Goal: Task Accomplishment & Management: Manage account settings

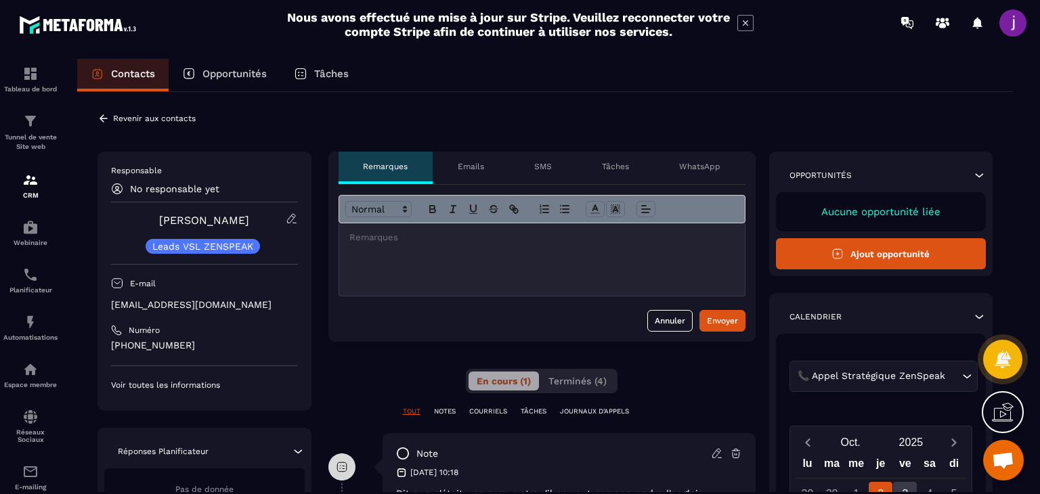
click at [102, 119] on icon at bounding box center [104, 118] width 12 height 12
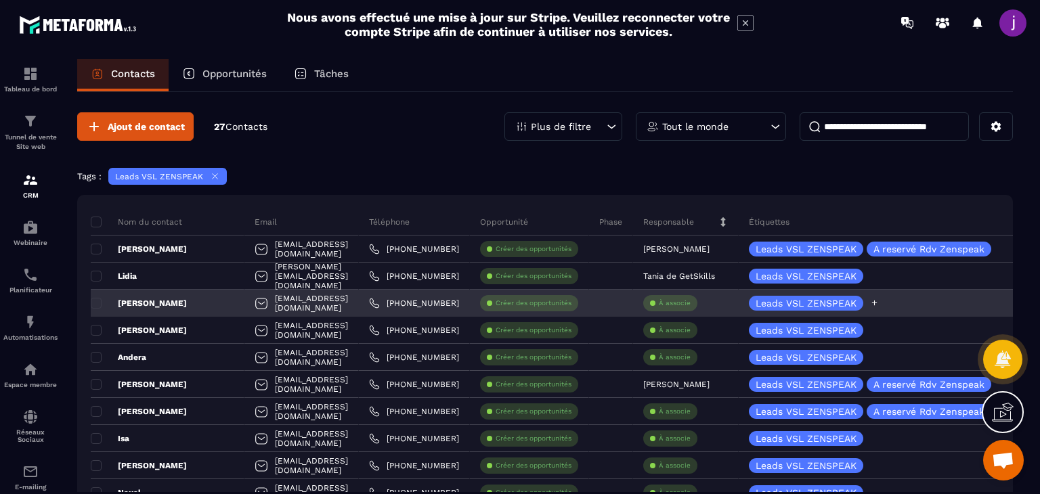
click at [879, 306] on icon at bounding box center [874, 303] width 9 height 9
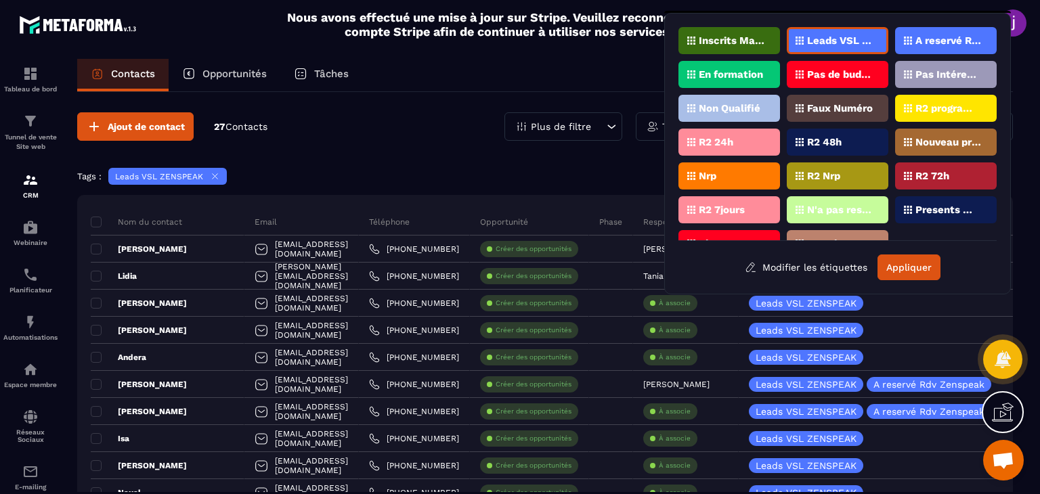
click at [938, 76] on p "Pas Intéressé" at bounding box center [949, 74] width 66 height 9
click at [924, 272] on button "Appliquer" at bounding box center [909, 268] width 63 height 26
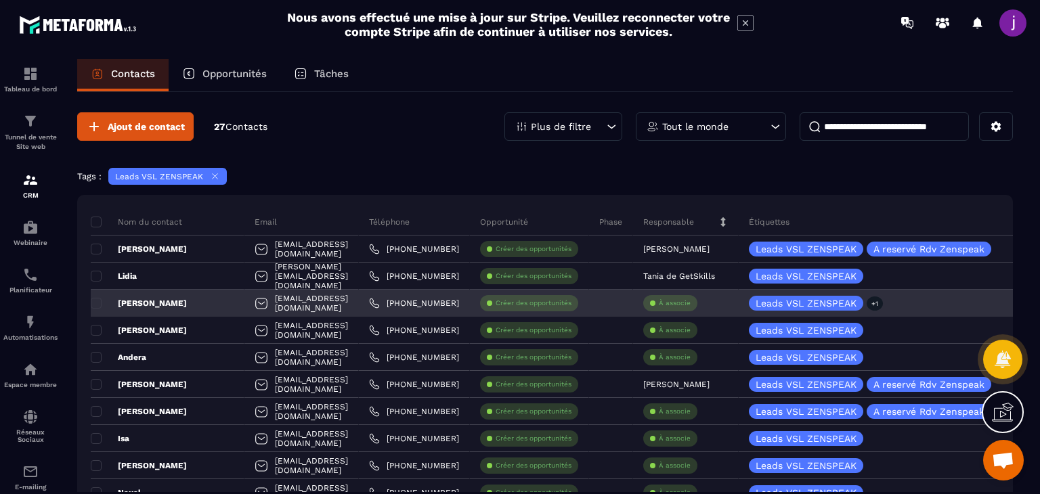
click at [691, 302] on p "À associe" at bounding box center [675, 303] width 32 height 9
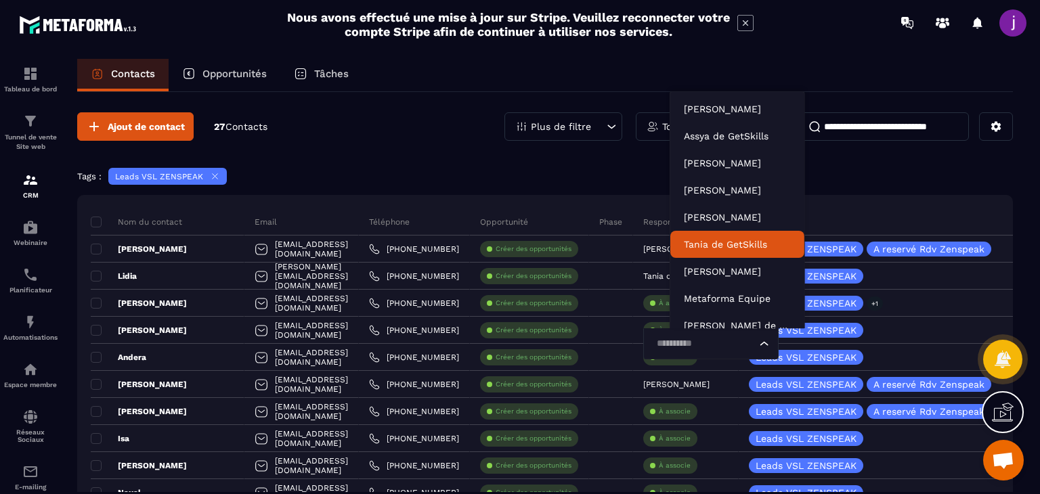
click at [709, 242] on p "Tania de GetSkills" at bounding box center [737, 245] width 107 height 14
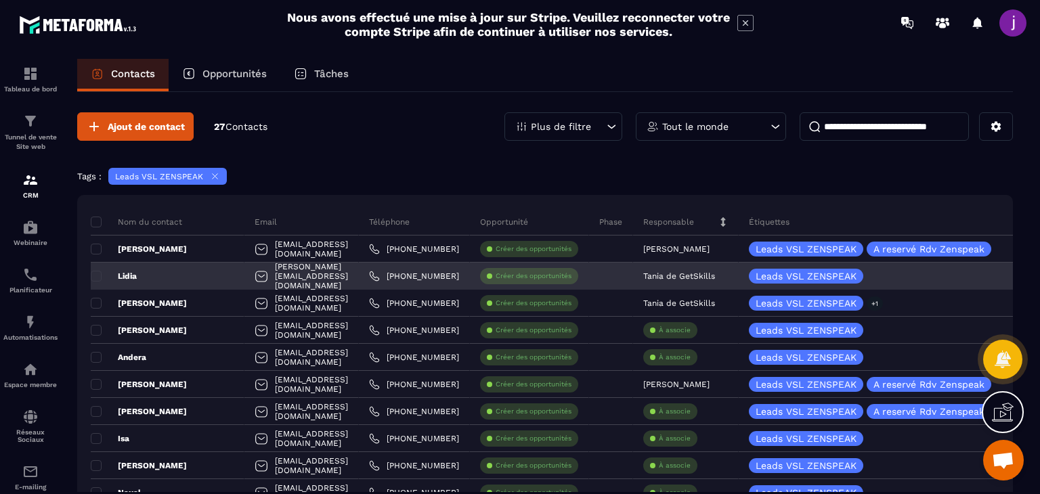
click at [699, 282] on div "Tania de GetSkills" at bounding box center [686, 276] width 106 height 27
click at [700, 280] on div "Tania de GetSkills" at bounding box center [686, 276] width 106 height 27
click at [739, 282] on div "Tania de GetSkills" at bounding box center [686, 276] width 106 height 27
click at [686, 274] on p "Tania de GetSkills" at bounding box center [680, 276] width 72 height 9
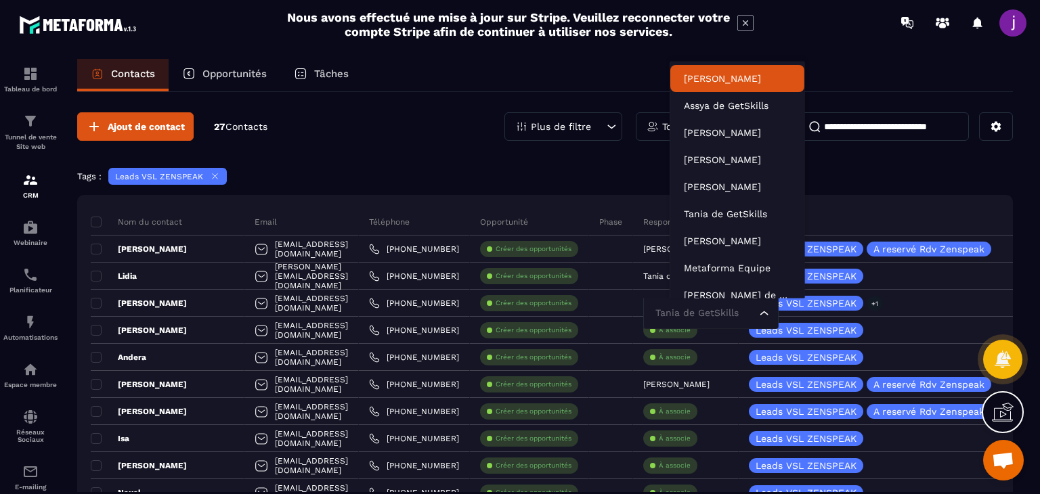
click at [1008, 14] on span at bounding box center [1013, 22] width 27 height 27
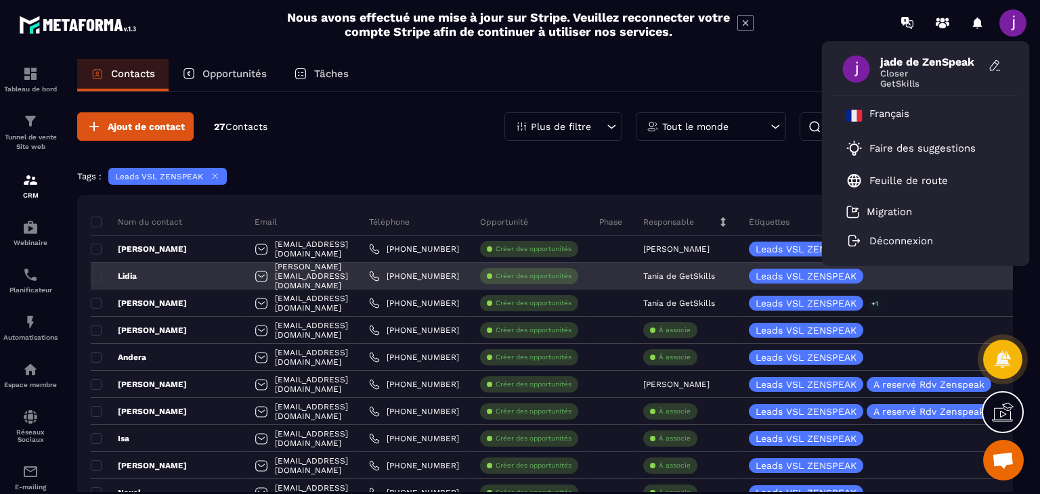
click at [699, 279] on p "Tania de GetSkills" at bounding box center [680, 276] width 72 height 9
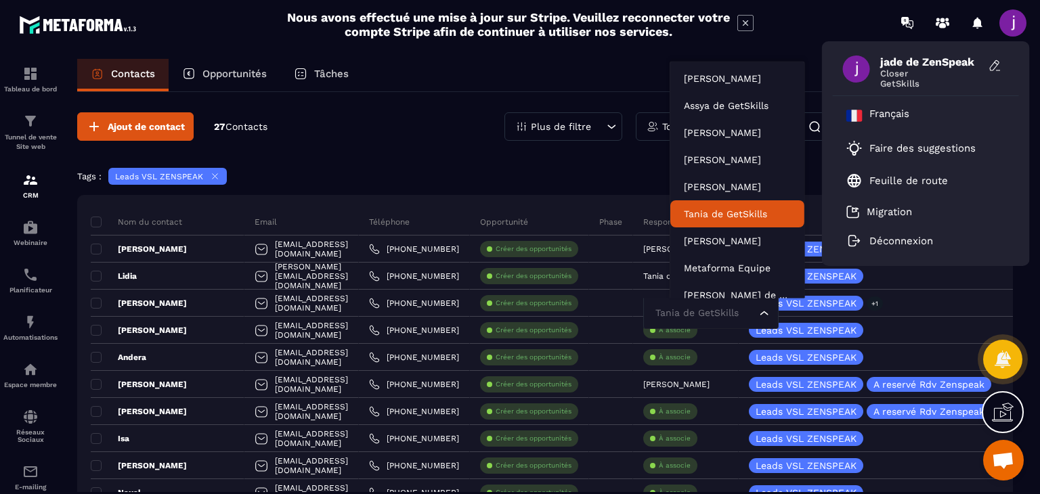
drag, startPoint x: 602, startPoint y: 190, endPoint x: 609, endPoint y: 188, distance: 7.3
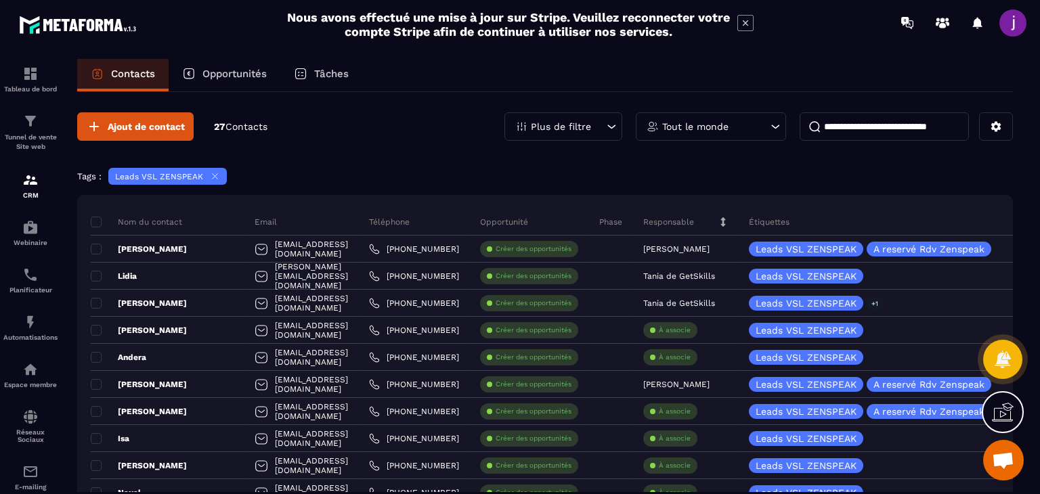
click at [694, 218] on p "Responsable" at bounding box center [669, 222] width 51 height 11
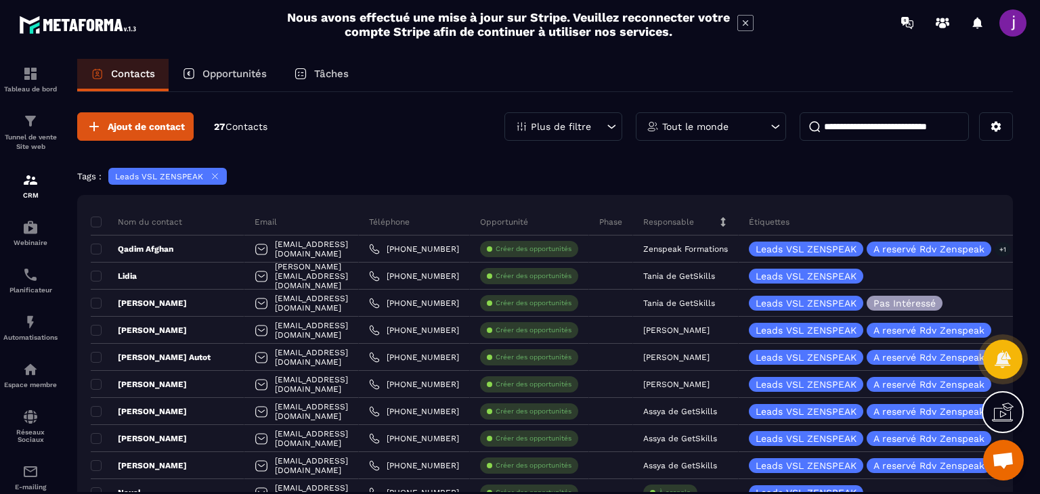
click at [769, 123] on icon at bounding box center [776, 127] width 14 height 14
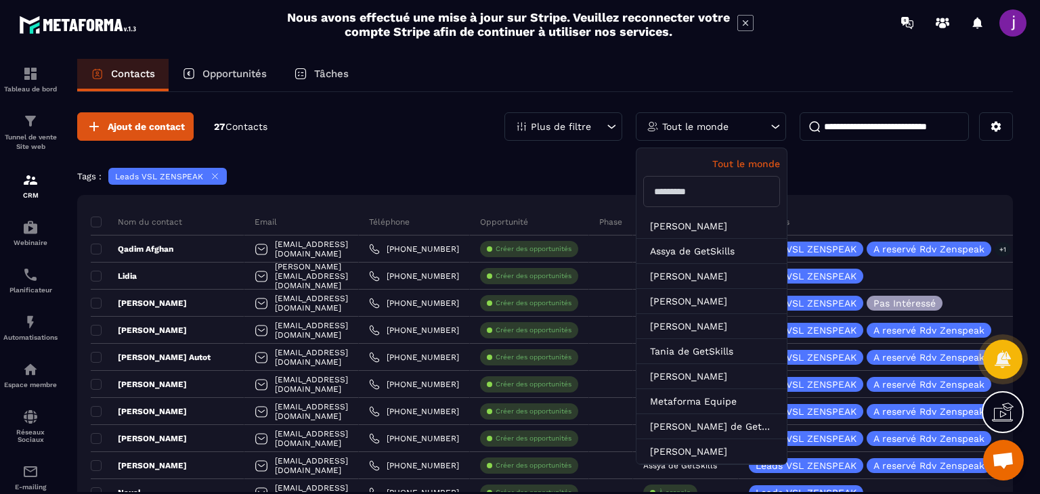
click at [747, 161] on p "Tout le monde" at bounding box center [712, 164] width 137 height 11
click at [745, 165] on p "Tout le monde" at bounding box center [712, 164] width 137 height 11
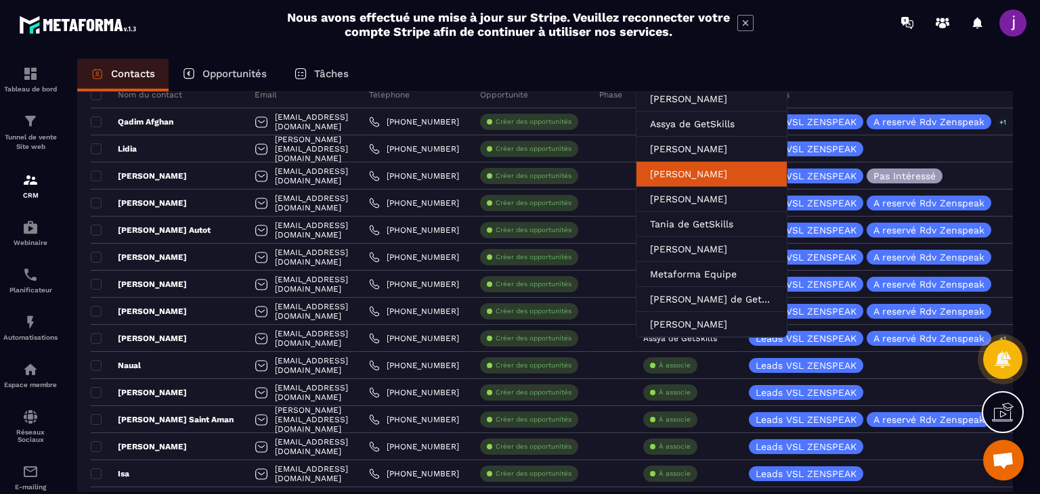
scroll to position [135, 0]
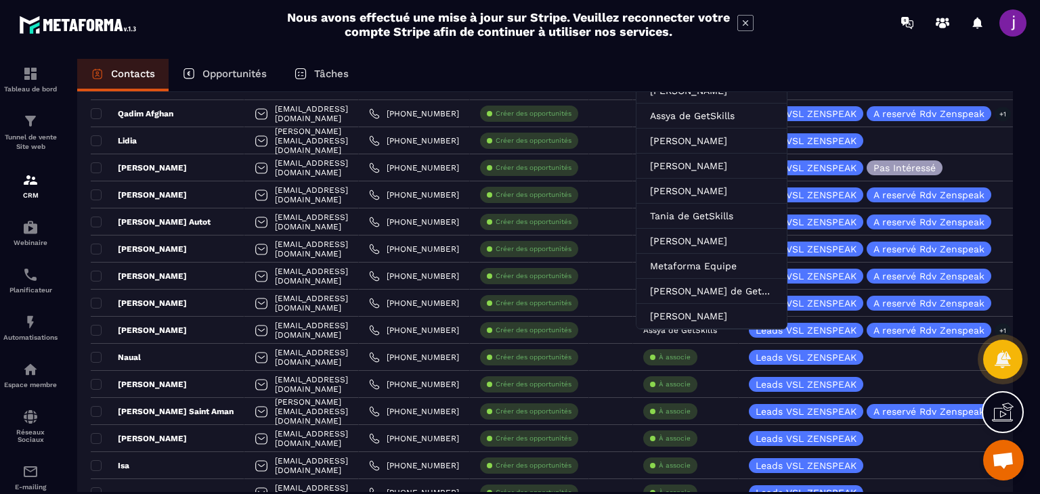
click at [889, 83] on div "Contacts Opportunités Tâches" at bounding box center [545, 75] width 936 height 33
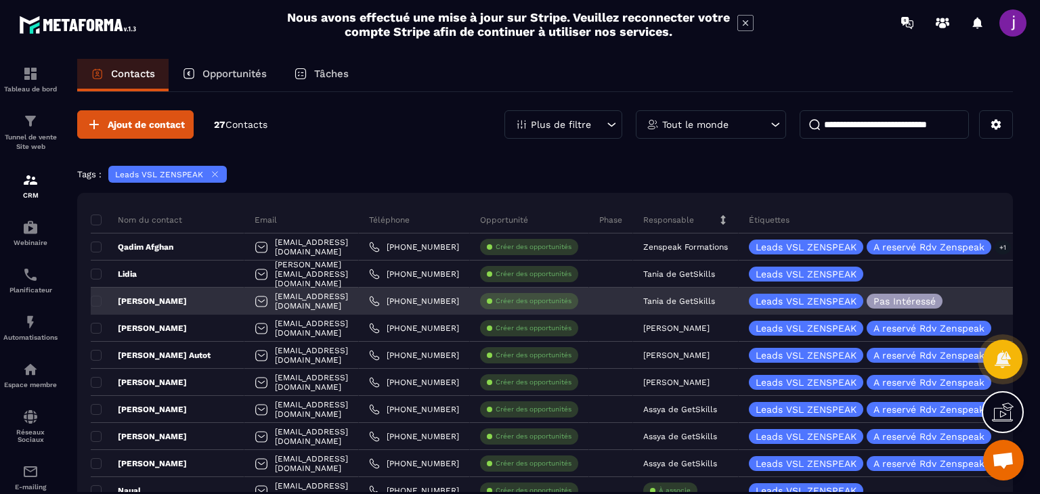
scroll to position [0, 0]
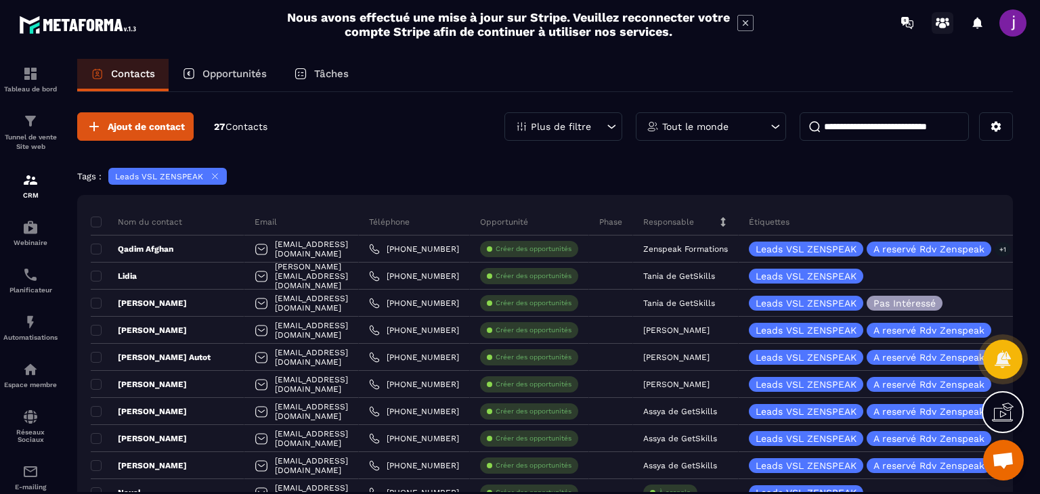
click at [944, 26] on icon at bounding box center [943, 25] width 7 height 5
click at [1009, 20] on span at bounding box center [1013, 22] width 27 height 27
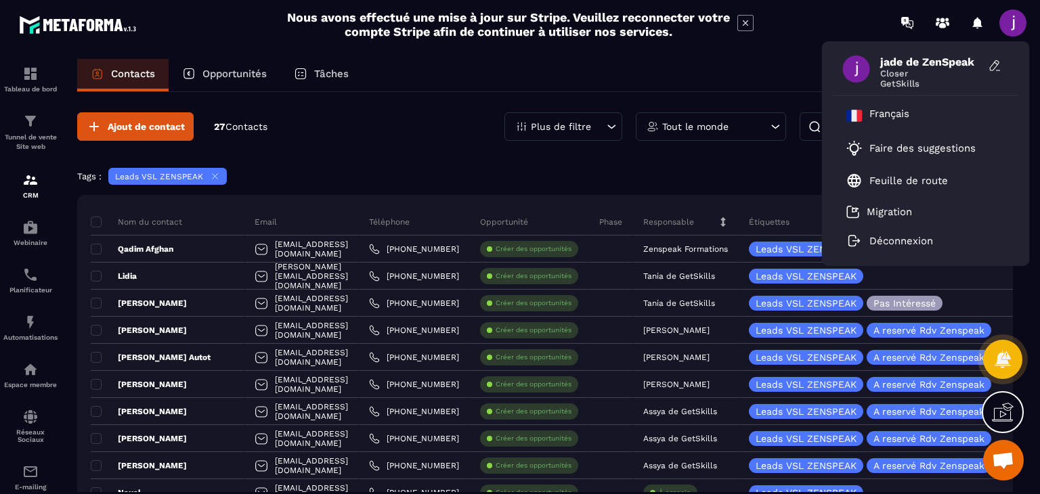
click at [924, 62] on span "jade de ZenSpeak" at bounding box center [932, 62] width 102 height 13
click at [997, 63] on icon at bounding box center [996, 63] width 3 height 2
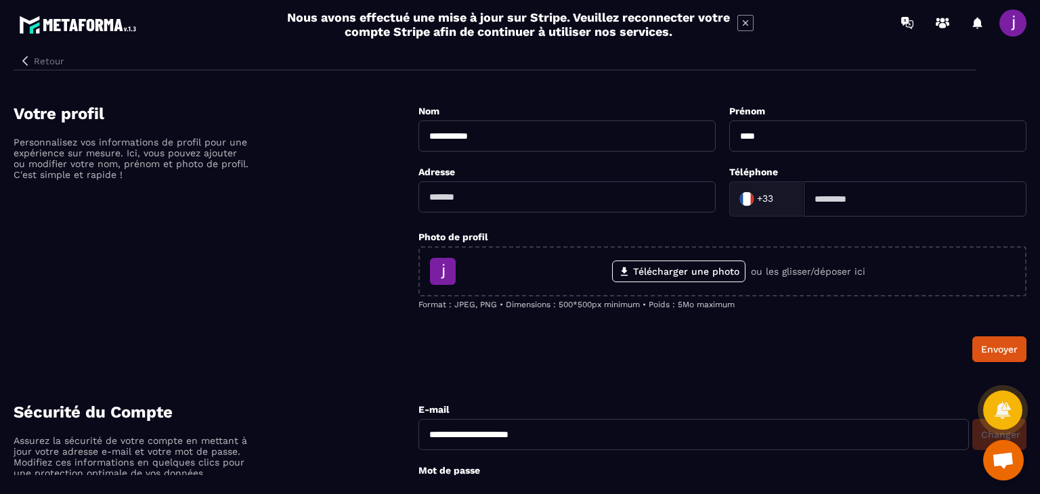
click at [29, 56] on icon "button" at bounding box center [25, 61] width 12 height 12
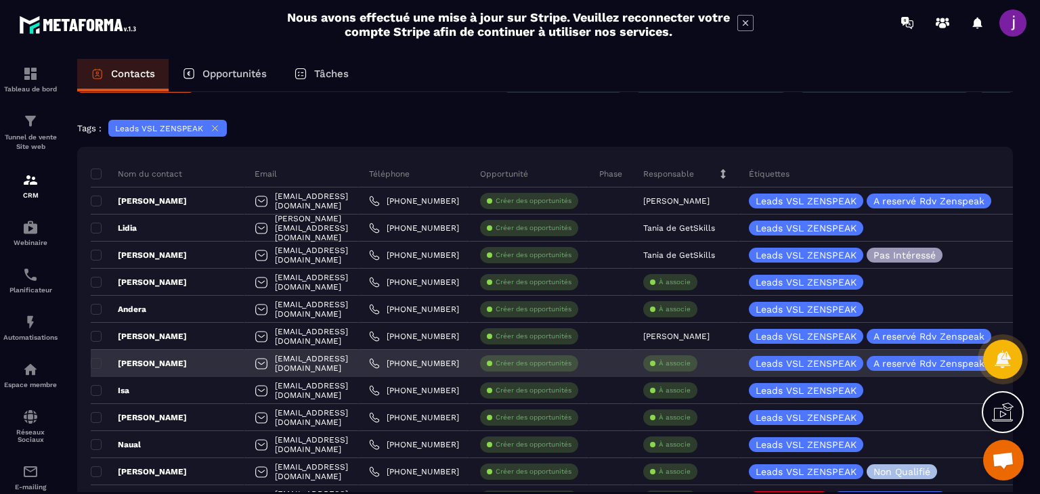
scroll to position [68, 0]
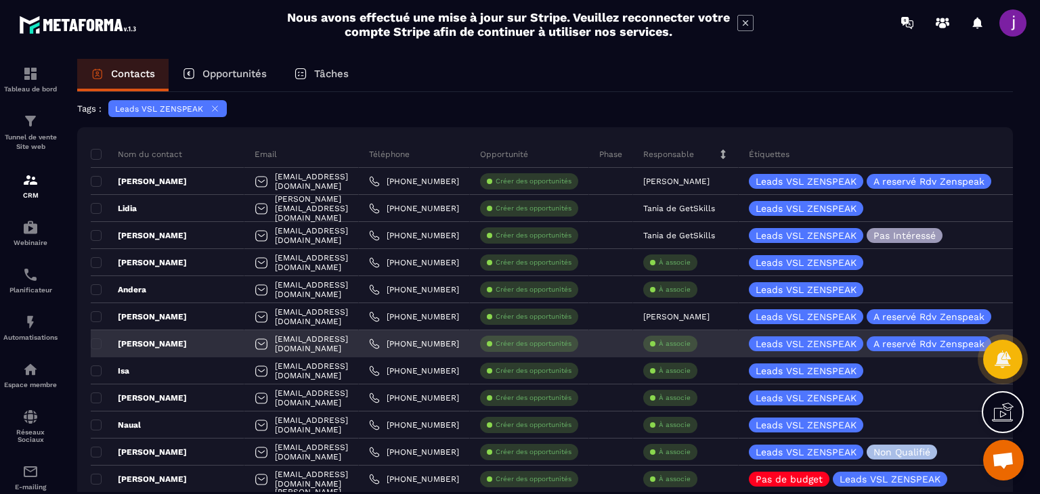
click at [211, 344] on div "[PERSON_NAME]" at bounding box center [168, 344] width 154 height 27
